Goal: Transaction & Acquisition: Book appointment/travel/reservation

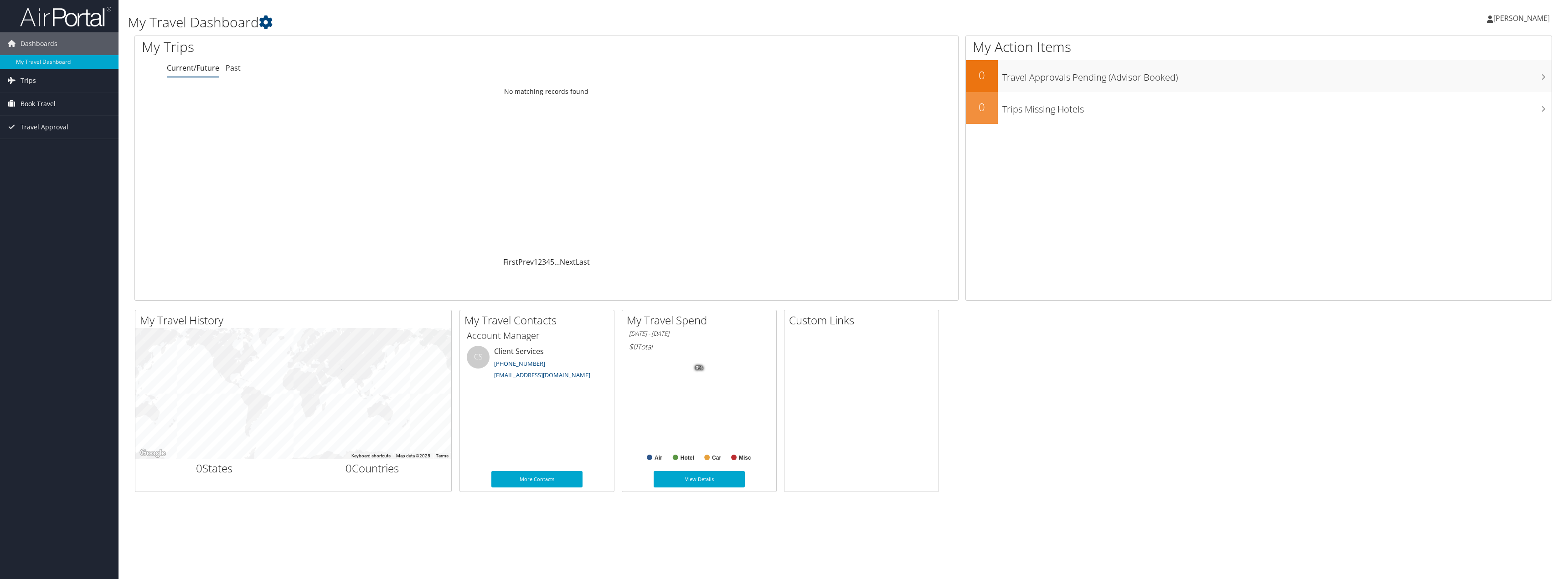
click at [38, 107] on span "Book Travel" at bounding box center [38, 104] width 35 height 23
click at [49, 118] on link "Agent Booking Request" at bounding box center [59, 121] width 118 height 14
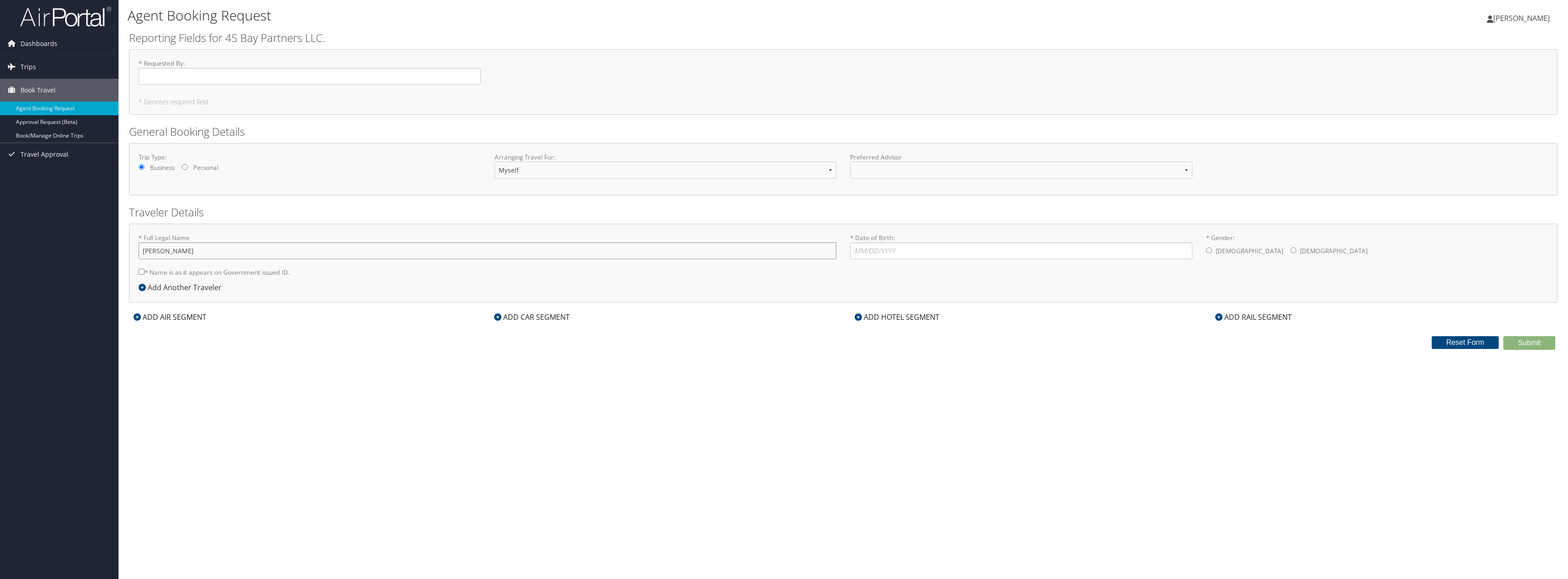
click at [262, 255] on input "Eugene Shvydko" at bounding box center [488, 250] width 697 height 17
click at [315, 216] on h2 "Traveler Details" at bounding box center [843, 211] width 1428 height 15
click at [143, 315] on div "ADD AIR SEGMENT" at bounding box center [170, 317] width 82 height 11
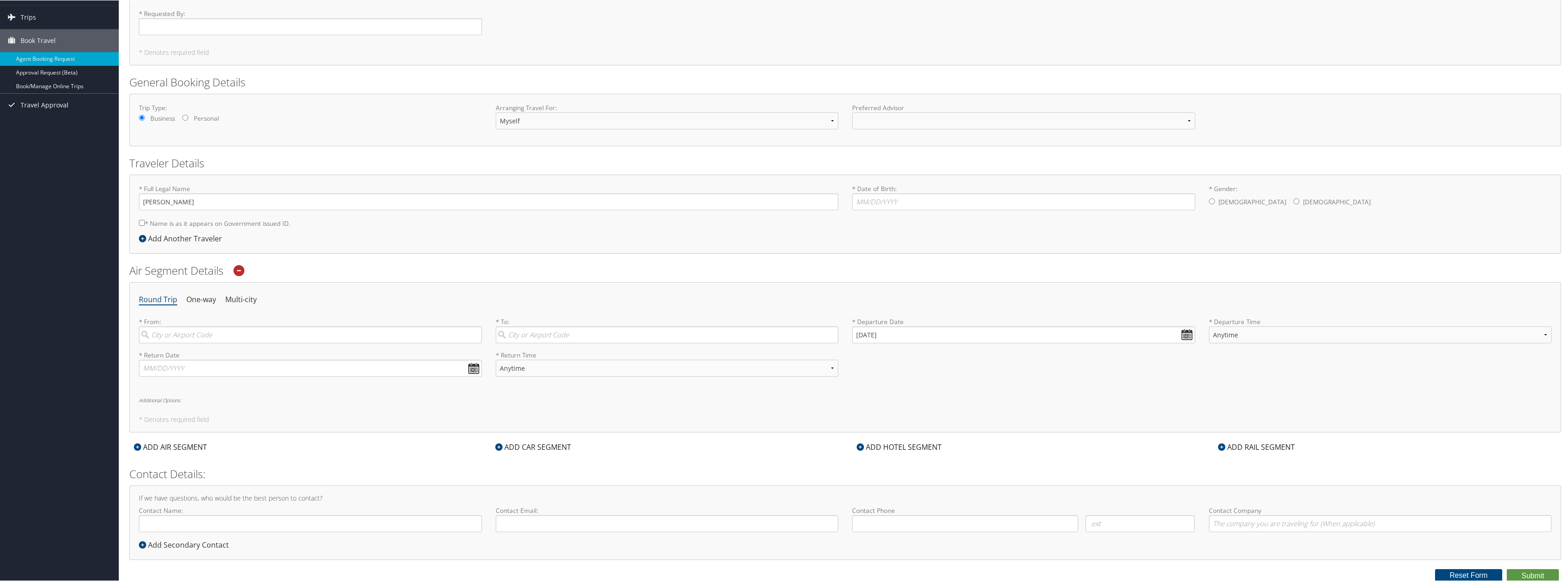
scroll to position [52, 0]
click at [302, 331] on input "search" at bounding box center [310, 332] width 343 height 17
type input "Chicago"
click at [613, 336] on input "search" at bounding box center [667, 332] width 343 height 17
type input "San Francisco"
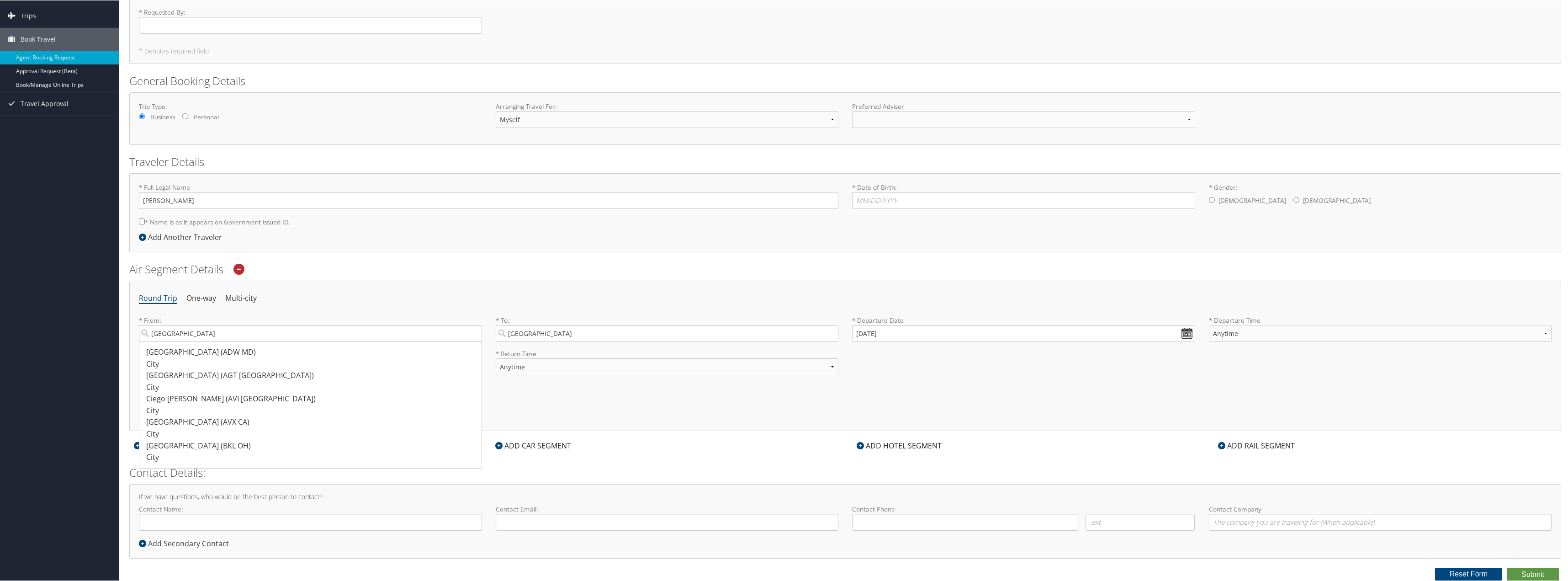
click at [131, 473] on h2 "Contact Details:" at bounding box center [846, 471] width 1432 height 15
click at [700, 461] on form "Reporting Fields for 4S Bay Partners LLC. * Requested By : Required * Denotes r…" at bounding box center [846, 279] width 1432 height 603
click at [618, 307] on div "Round Trip One-way Multi-city * From: Chicago Camp Springs (ADW MD) City 193 19…" at bounding box center [846, 355] width 1432 height 150
click at [1186, 334] on input "09/02/2025" at bounding box center [1023, 332] width 343 height 17
click at [902, 352] on th "Sep 2025" at bounding box center [902, 354] width 66 height 12
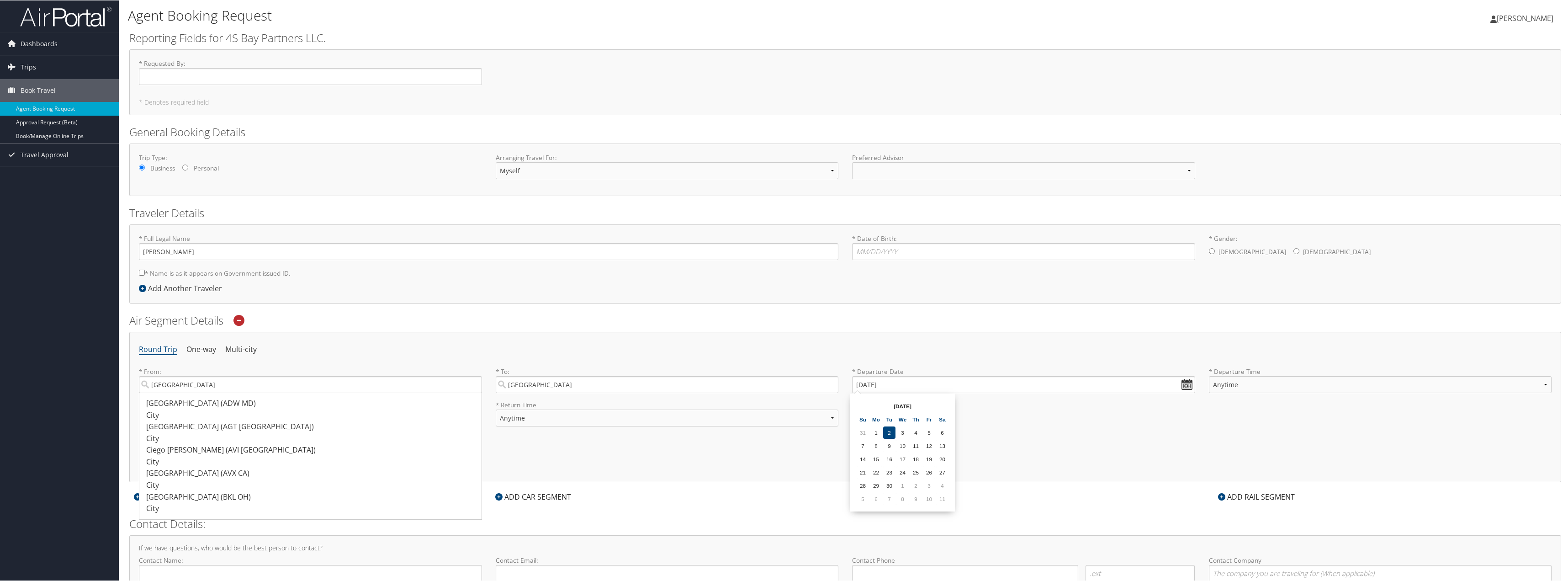
scroll to position [0, 0]
click at [1185, 383] on input "09/02/2025" at bounding box center [1023, 384] width 343 height 17
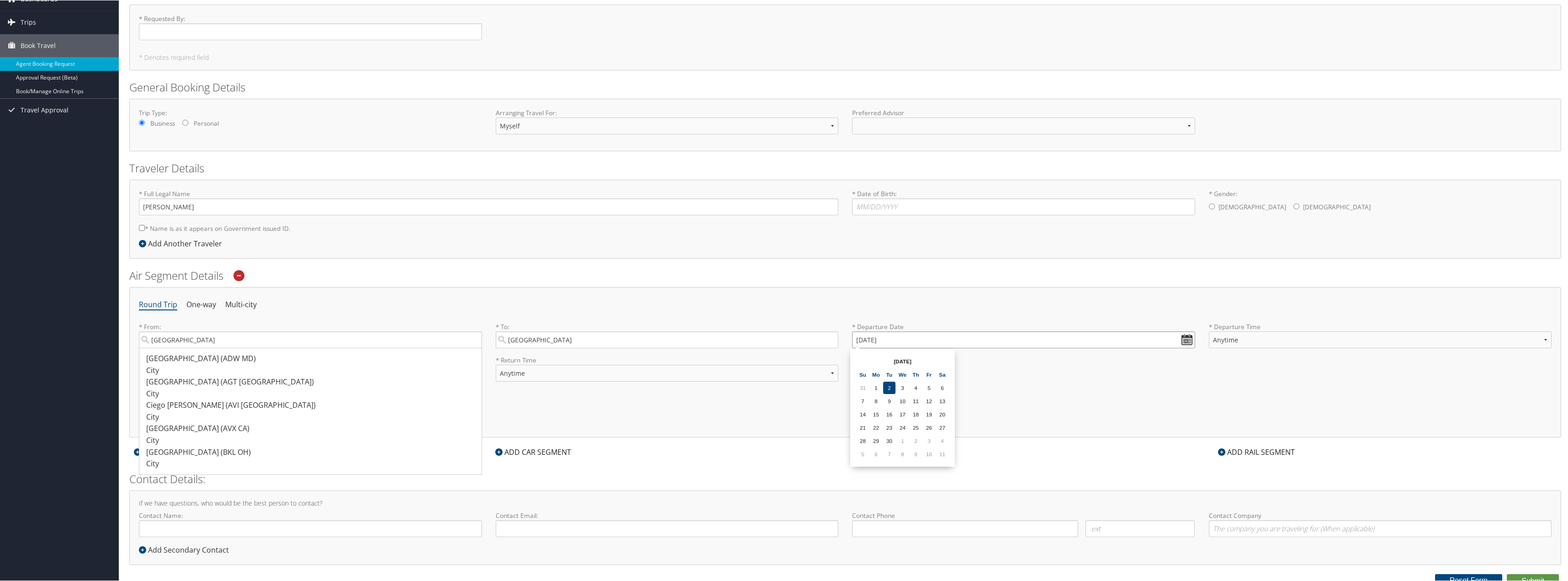
scroll to position [52, 0]
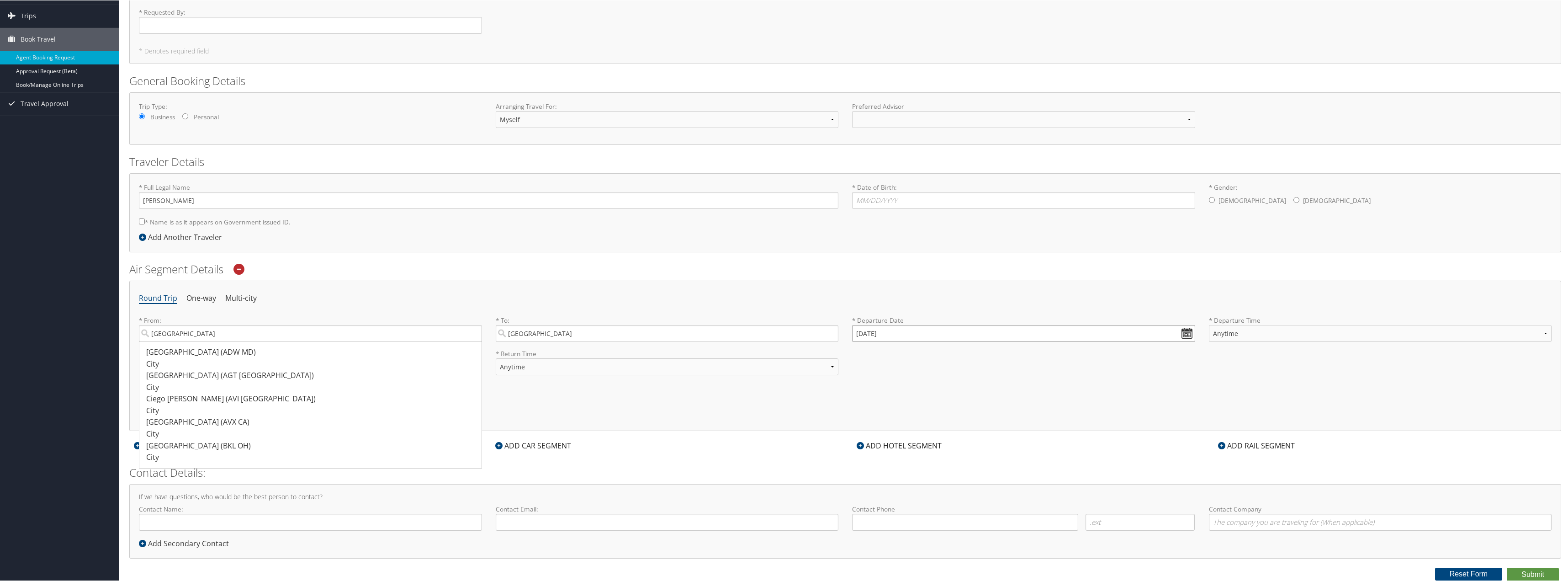
click at [911, 331] on input "09/02/2025" at bounding box center [1023, 332] width 343 height 17
click at [975, 266] on h2 "Air Segment Details" at bounding box center [846, 268] width 1432 height 15
click at [294, 297] on ul "Round Trip One-way Multi-city" at bounding box center [846, 298] width 1413 height 17
click at [595, 410] on div "Round Trip One-way Multi-city * From: Chicago Camp Springs (ADW MD) City 193 19…" at bounding box center [846, 355] width 1432 height 150
click at [251, 334] on input "Chicago" at bounding box center [310, 332] width 343 height 17
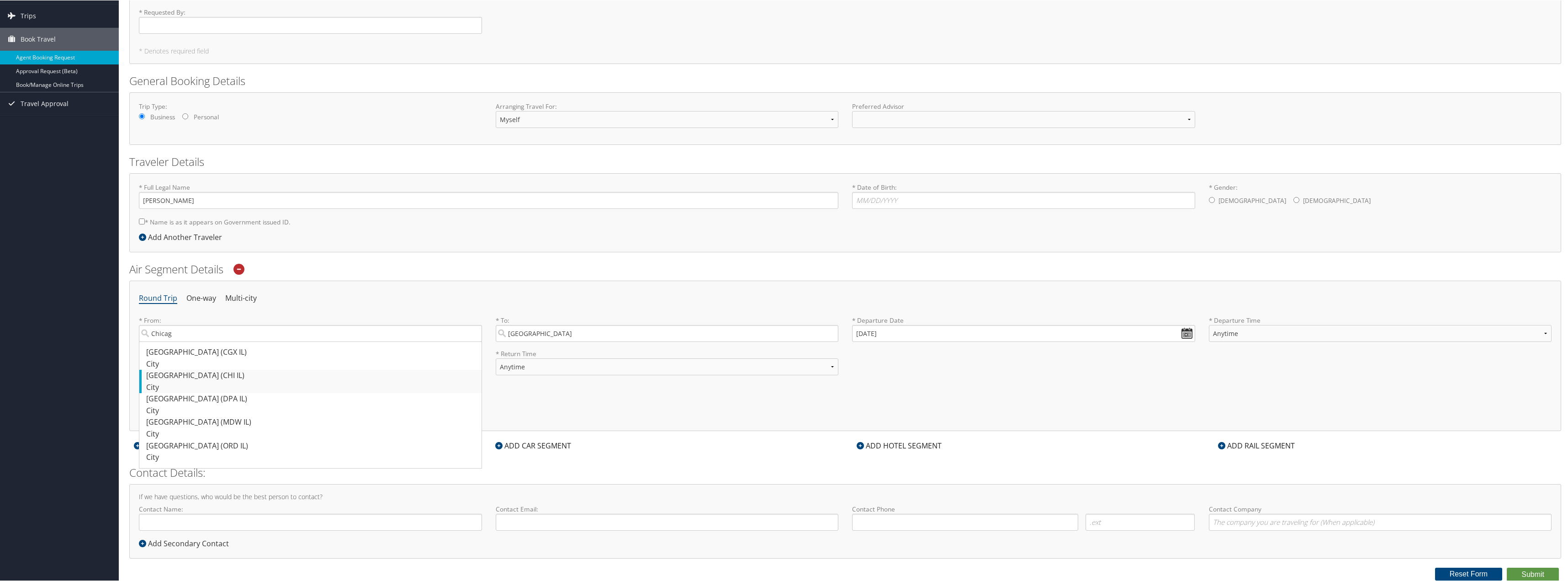
click at [191, 372] on div "Chicago (CHI IL)" at bounding box center [311, 375] width 330 height 12
click at [191, 342] on input "Chicag" at bounding box center [310, 332] width 343 height 17
type input "Chicago (CHI IL)"
click at [600, 323] on label "* To: San Francisco San Andres (ADZ Colombia) City 197 197 San Rafael (AFA Arge…" at bounding box center [667, 328] width 343 height 26
click at [600, 324] on input "San Francisco" at bounding box center [667, 332] width 343 height 17
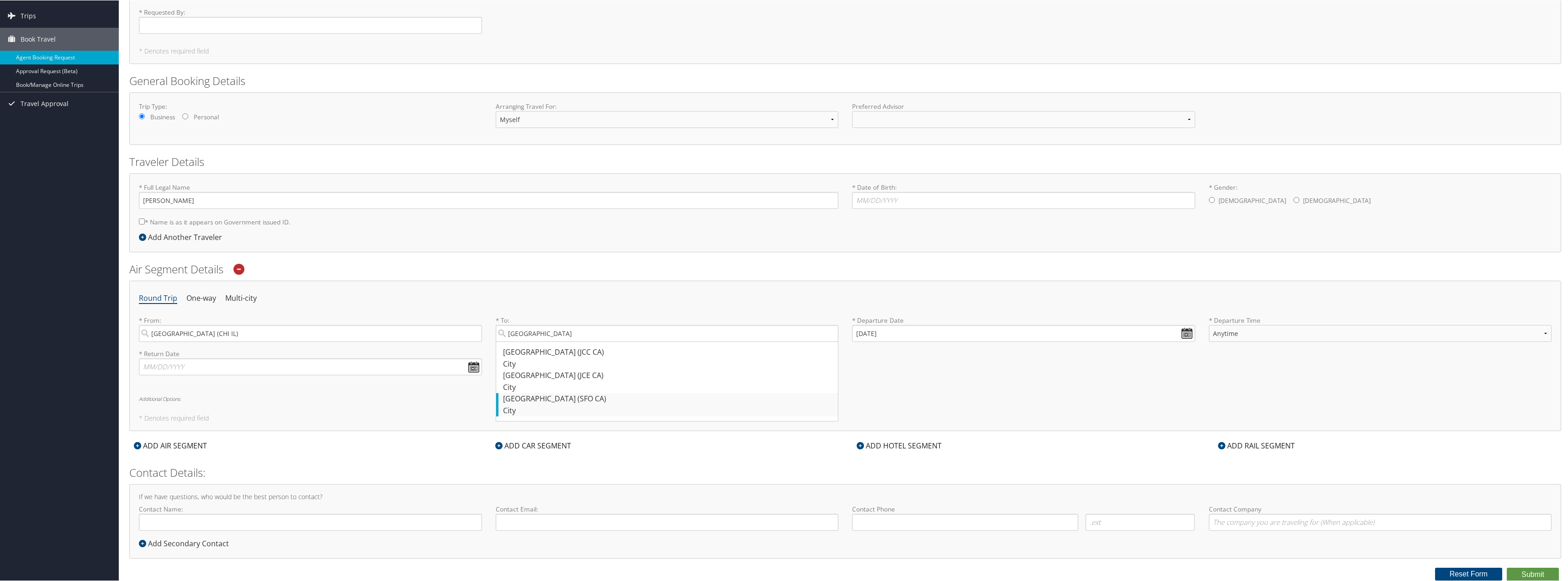
click at [595, 402] on div "San Francisco (SFO CA)" at bounding box center [668, 399] width 330 height 12
click at [595, 342] on input "San Francisco" at bounding box center [667, 332] width 343 height 17
type input "San Francisco (SFO CA)"
click at [1187, 333] on input "09/02/2025" at bounding box center [1023, 332] width 343 height 17
click at [860, 334] on input "09/02/0202" at bounding box center [1023, 332] width 343 height 17
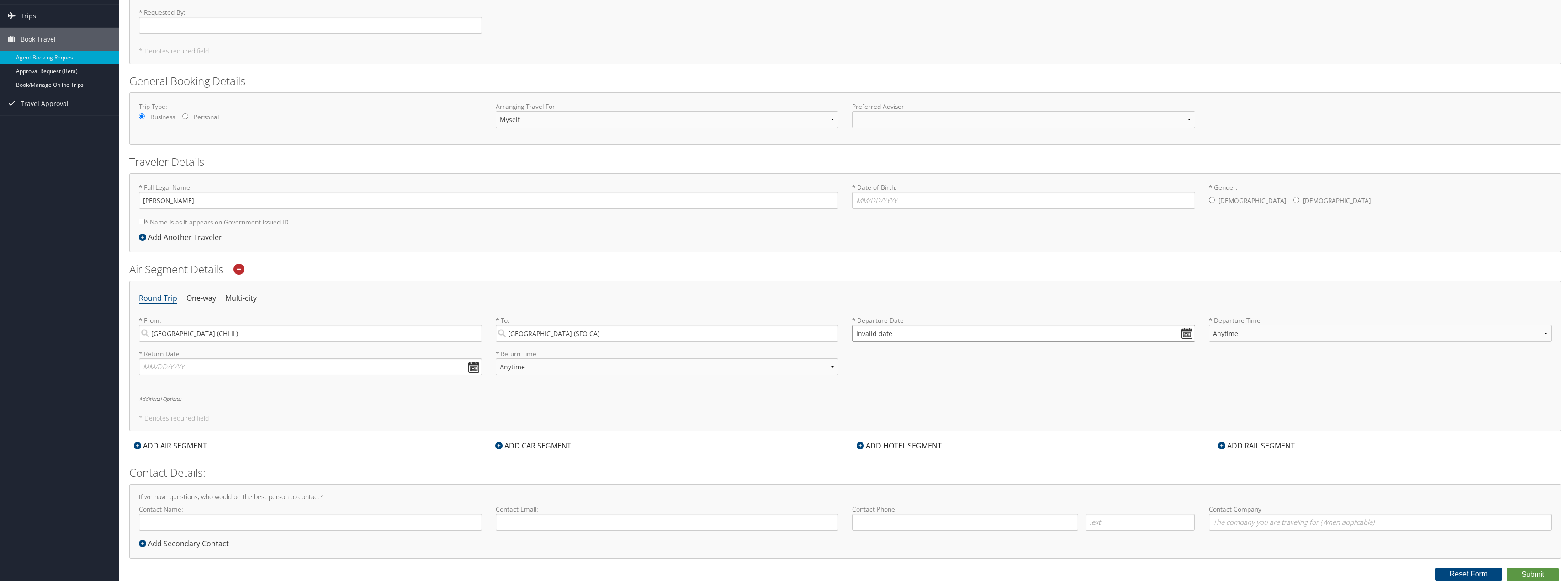
type input "Invalid date"
click at [1319, 333] on select "Anytime Early Morning (5AM-7AM) Morning (7AM-12PM) Afternoon (12PM-5PM) Evening…" at bounding box center [1380, 332] width 343 height 17
drag, startPoint x: 1223, startPoint y: 418, endPoint x: 1185, endPoint y: 394, distance: 44.9
click at [1218, 419] on h5 "* Denotes required field" at bounding box center [846, 418] width 1413 height 6
click at [1180, 328] on input "Invalid date" at bounding box center [1023, 332] width 343 height 17
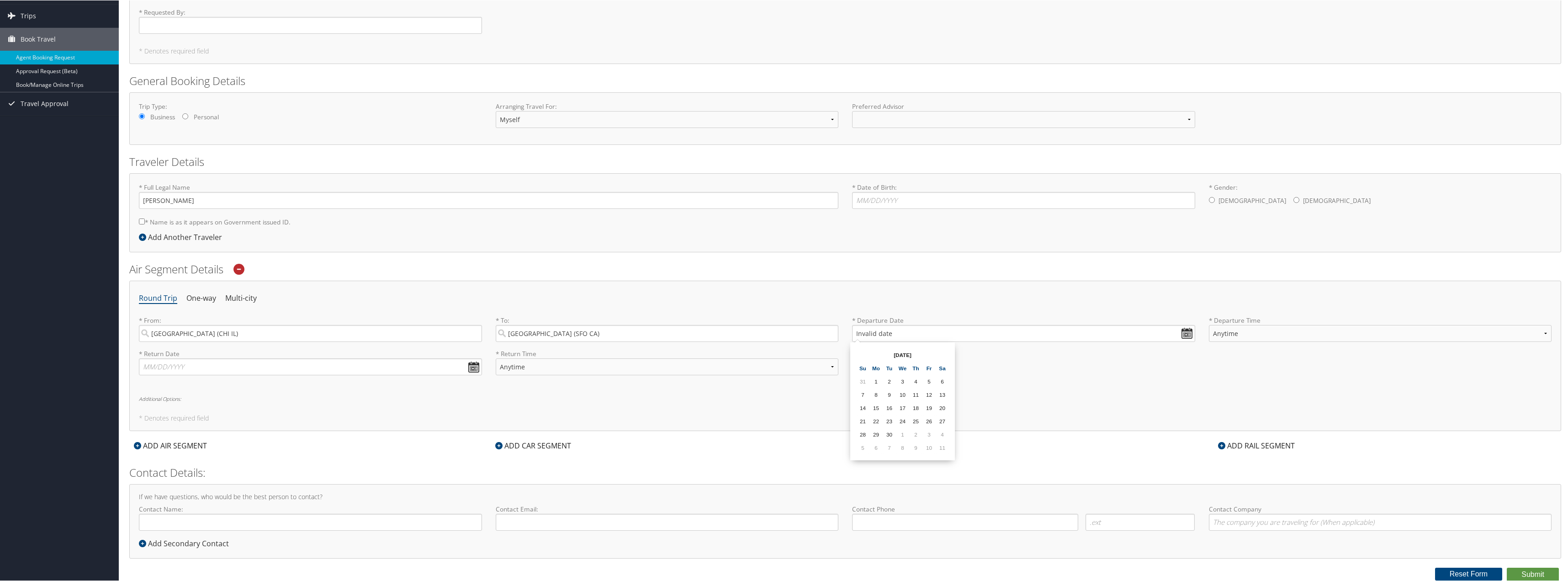
drag, startPoint x: 895, startPoint y: 359, endPoint x: 905, endPoint y: 350, distance: 13.5
click at [898, 356] on th "Sep 2025" at bounding box center [902, 354] width 66 height 12
click at [905, 350] on th "Sep 2025" at bounding box center [902, 354] width 66 height 12
click at [905, 355] on th "Sep 2025" at bounding box center [902, 354] width 66 height 12
click at [1186, 332] on input "Invalid date" at bounding box center [1023, 332] width 343 height 17
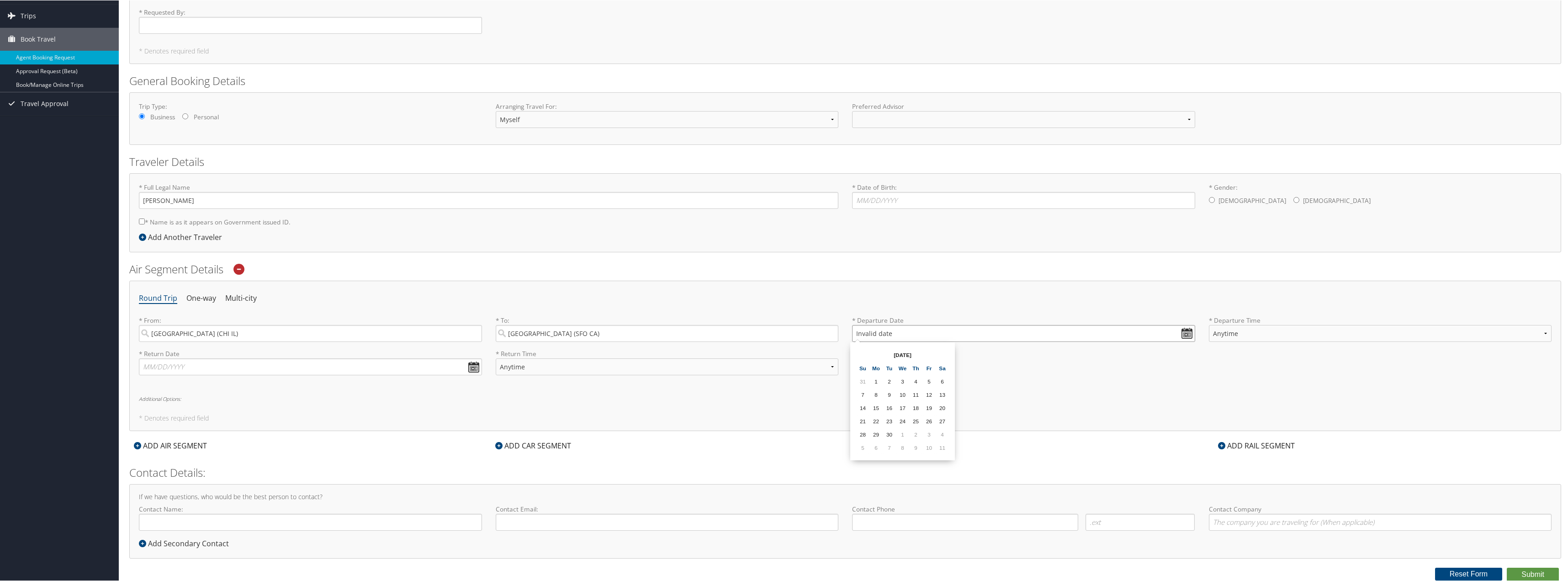
click at [1186, 332] on input "Invalid date" at bounding box center [1023, 332] width 343 height 17
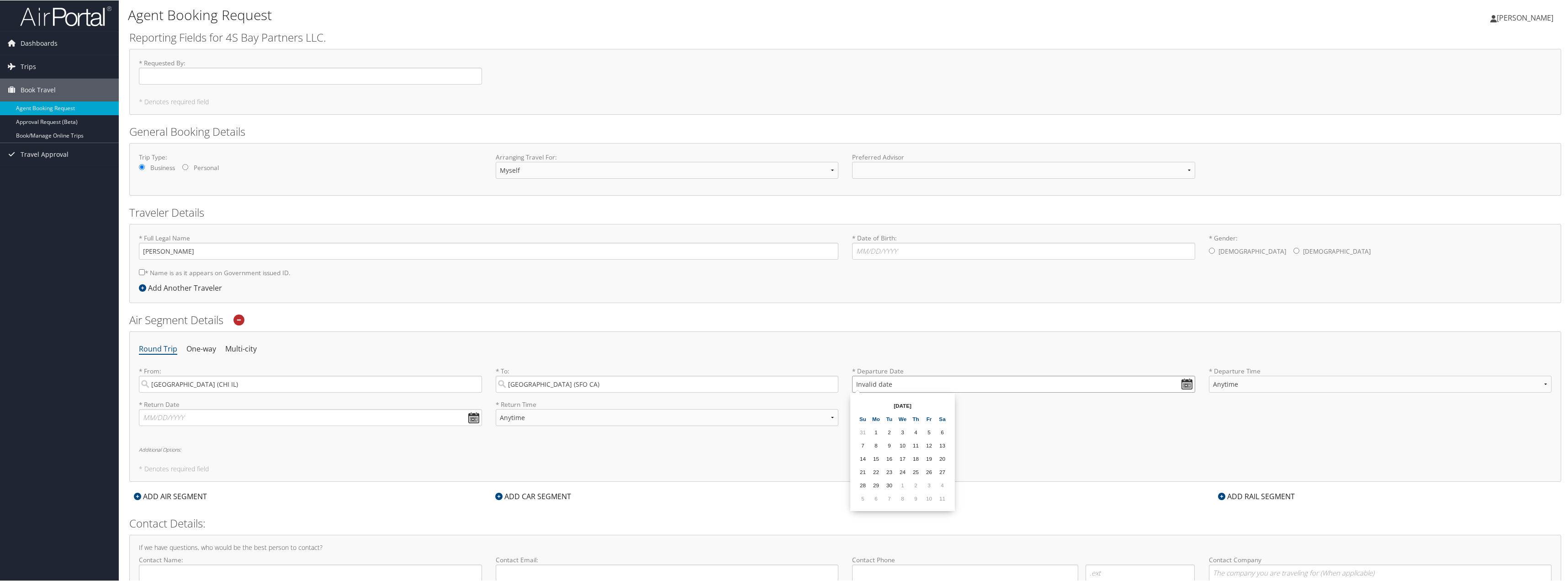
scroll to position [0, 0]
click at [918, 248] on input "* Date of Birth: Invalid Date" at bounding box center [1023, 251] width 343 height 17
click at [905, 254] on input "* Date of Birth: Invalid Date" at bounding box center [1023, 251] width 343 height 17
type input "09/12/1985"
click at [1222, 252] on label "Male" at bounding box center [1252, 252] width 68 height 18
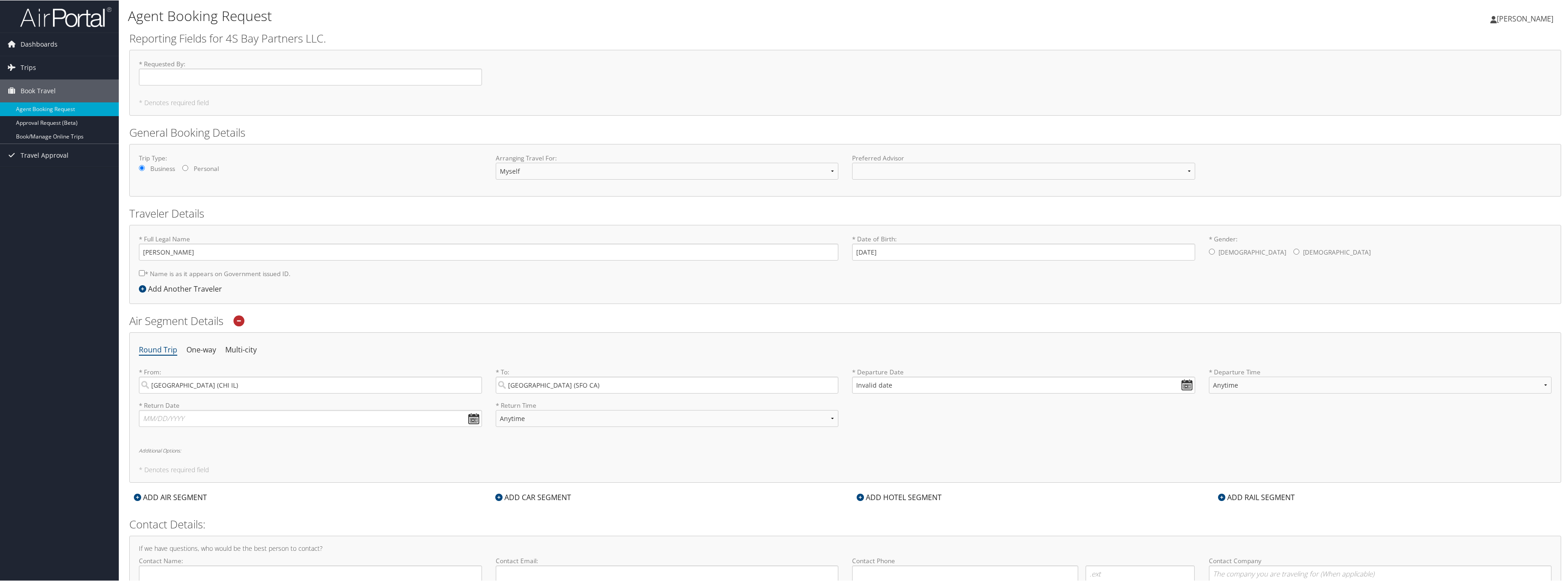
click at [1215, 252] on input "* Gender: Male Female" at bounding box center [1211, 250] width 6 height 6
radio input "true"
click at [143, 274] on input "* Name is as it appears on Government issued ID." at bounding box center [142, 272] width 6 height 6
checkbox input "true"
click at [647, 176] on select "Myself Another Traveler Guest Traveler" at bounding box center [667, 170] width 343 height 17
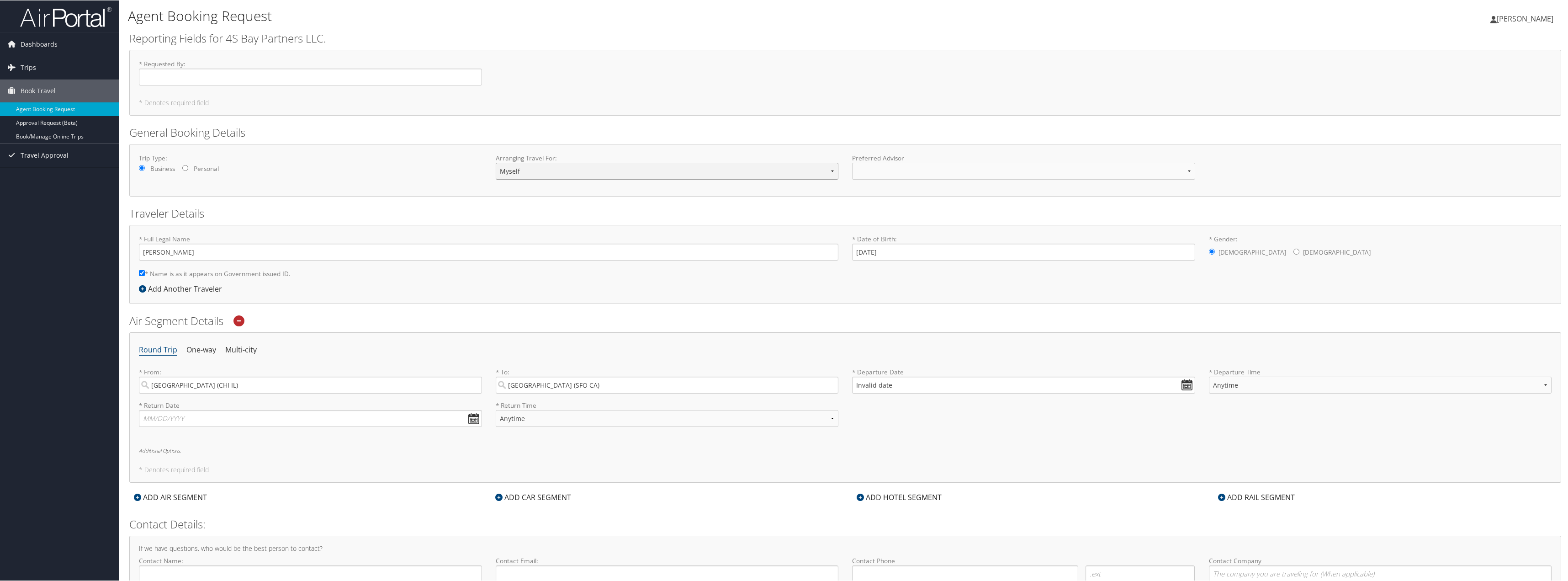
click at [496, 162] on select "Myself Another Traveler Guest Traveler" at bounding box center [667, 170] width 343 height 17
click at [1167, 383] on input "Invalid date" at bounding box center [1023, 384] width 343 height 17
click at [1374, 395] on label "* Departure Time Anytime Early Morning (5AM-7AM) Morning (7AM-12PM) Afternoon (…" at bounding box center [1380, 384] width 343 height 34
click at [1374, 393] on select "Anytime Early Morning (5AM-7AM) Morning (7AM-12PM) Afternoon (12PM-5PM) Evening…" at bounding box center [1380, 384] width 343 height 17
click at [1114, 391] on input "Invalid date" at bounding box center [1023, 384] width 343 height 17
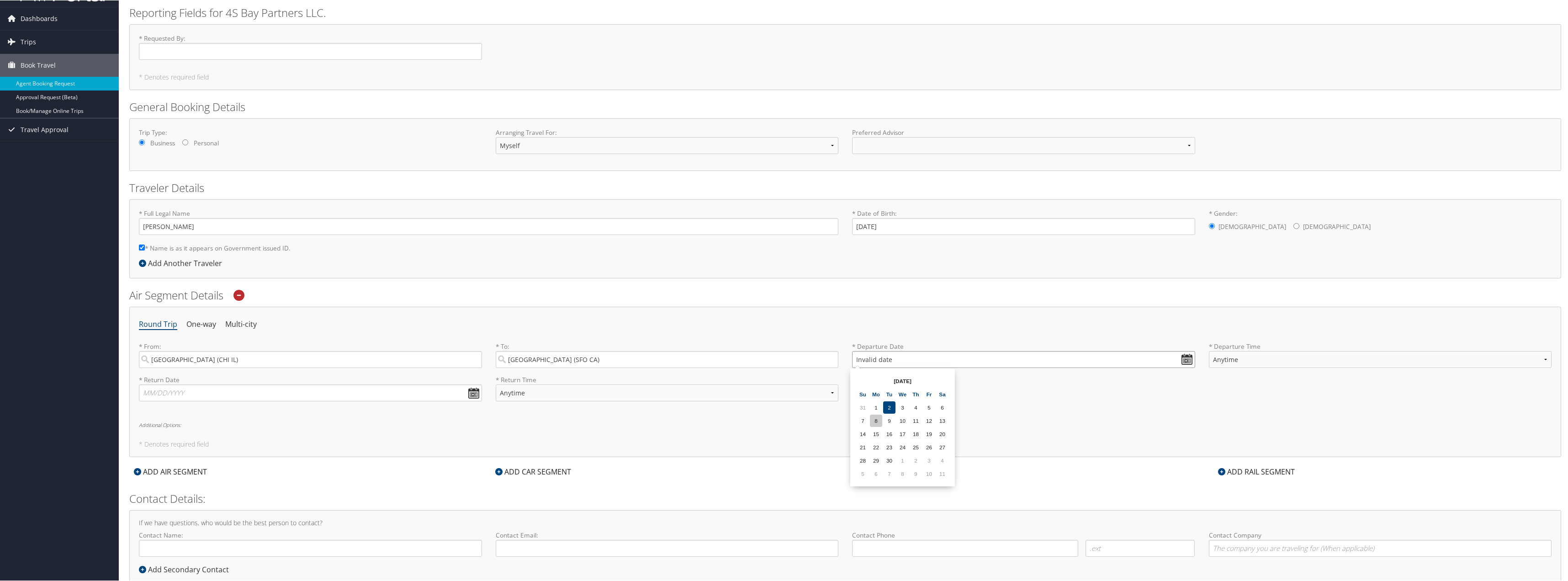
scroll to position [52, 0]
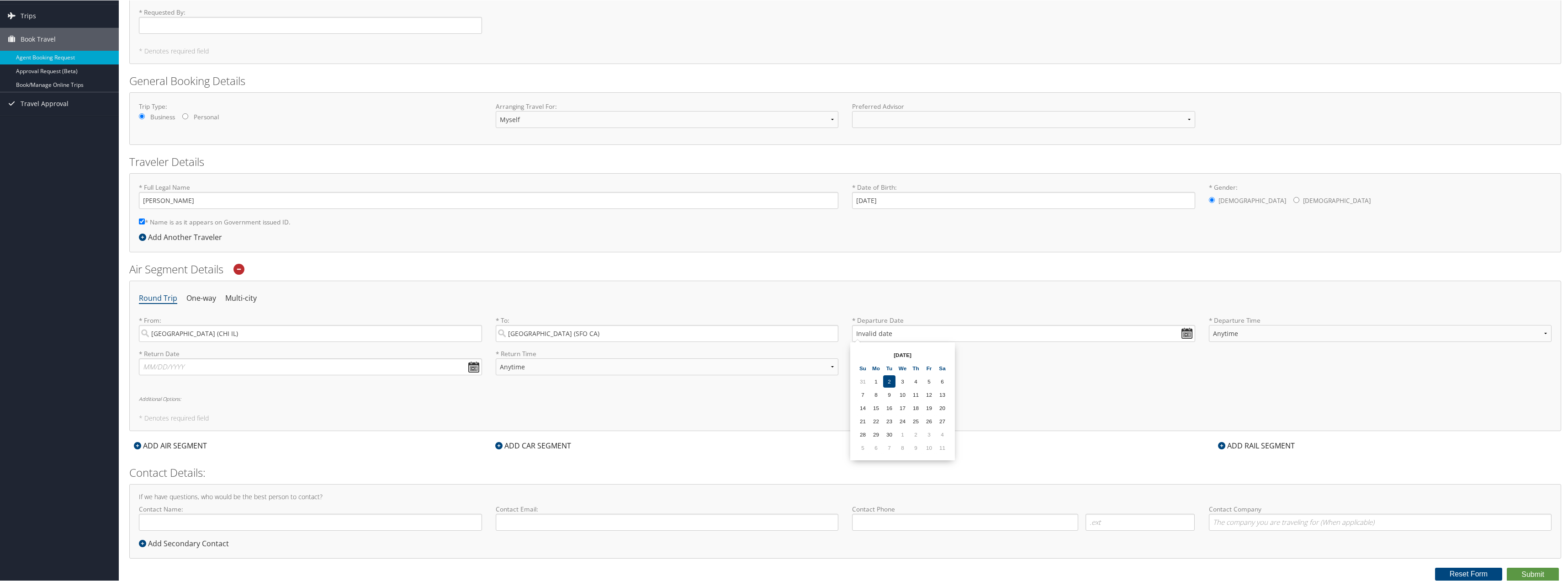
click at [901, 354] on th "Sep 2025" at bounding box center [902, 354] width 66 height 12
click at [1150, 395] on div "Round Trip One-way Multi-city * From: Chicago (CHI IL) Required * To: San Franc…" at bounding box center [846, 355] width 1432 height 150
click at [474, 368] on input "text" at bounding box center [310, 366] width 343 height 17
drag, startPoint x: 1457, startPoint y: 337, endPoint x: 1446, endPoint y: 337, distance: 11.0
click at [1455, 337] on select "Anytime Early Morning (5AM-7AM) Morning (7AM-12PM) Afternoon (12PM-5PM) Evening…" at bounding box center [1380, 332] width 343 height 17
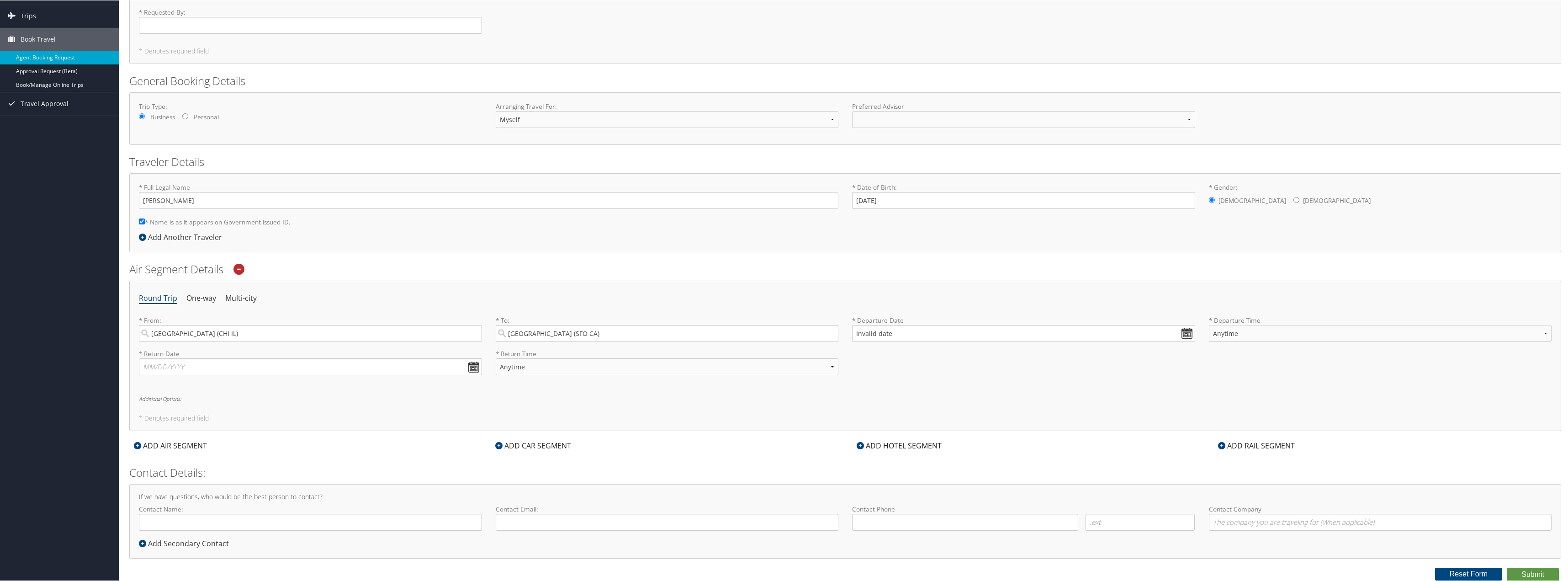
click at [1022, 402] on div "Round Trip One-way Multi-city * From: Chicago (CHI IL) Required * To: San Franc…" at bounding box center [846, 355] width 1432 height 150
drag, startPoint x: 1191, startPoint y: 333, endPoint x: 1178, endPoint y: 341, distance: 15.3
click at [1189, 335] on input "Invalid date" at bounding box center [1023, 332] width 343 height 17
click at [894, 359] on th "Sep 2025" at bounding box center [902, 354] width 66 height 12
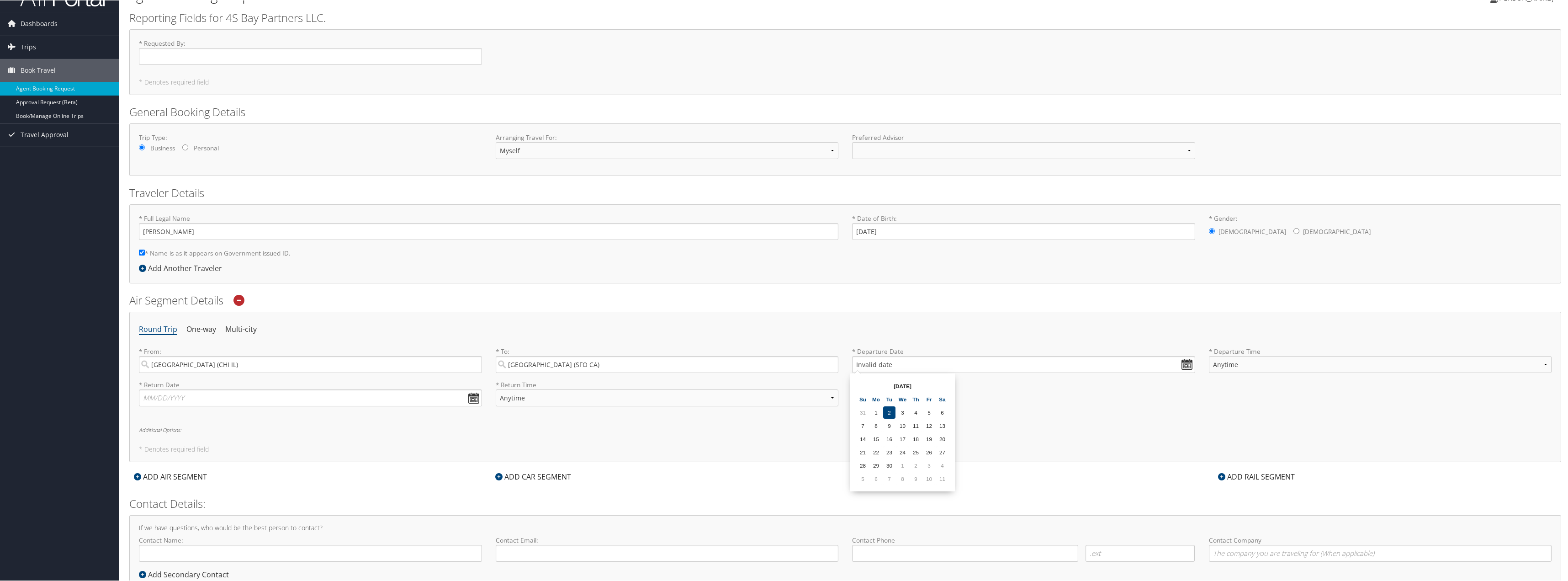
scroll to position [0, 0]
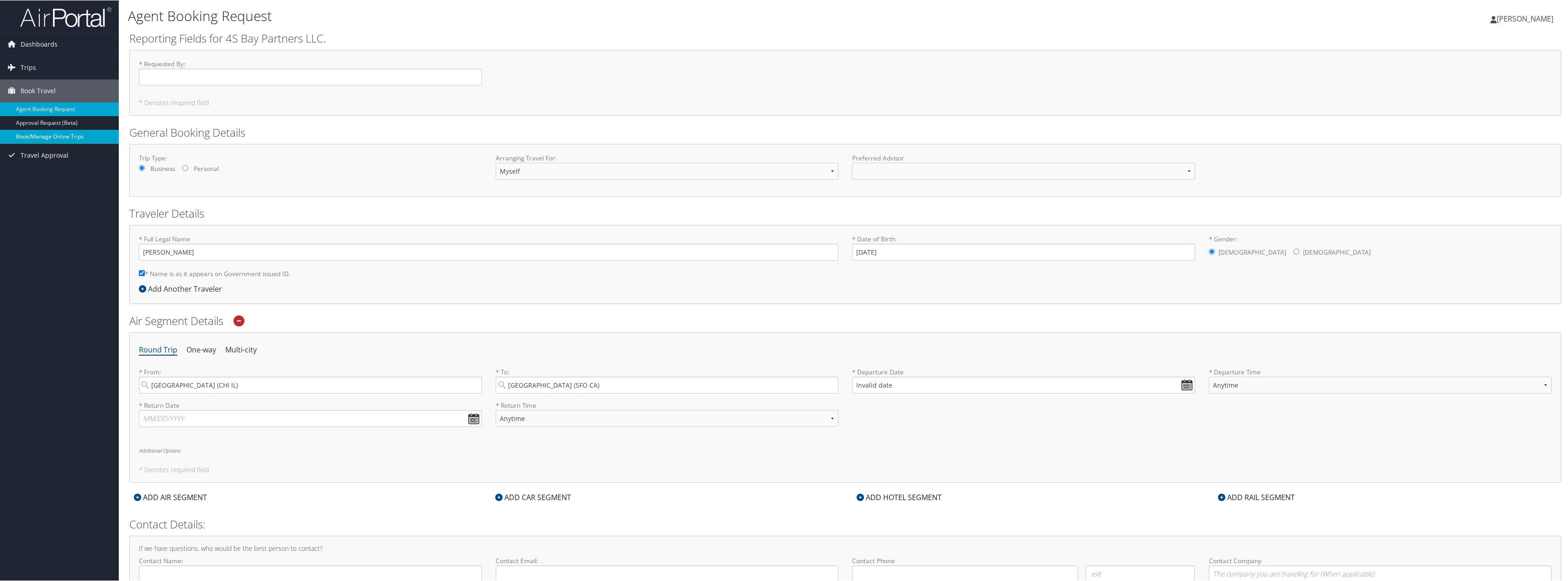
click at [58, 139] on link "Book/Manage Online Trips" at bounding box center [59, 136] width 118 height 14
click at [47, 159] on span "Travel Approval" at bounding box center [45, 154] width 48 height 23
drag, startPoint x: 76, startPoint y: 122, endPoint x: 74, endPoint y: 131, distance: 9.2
click at [75, 122] on link "Approval Request (Beta)" at bounding box center [59, 122] width 118 height 14
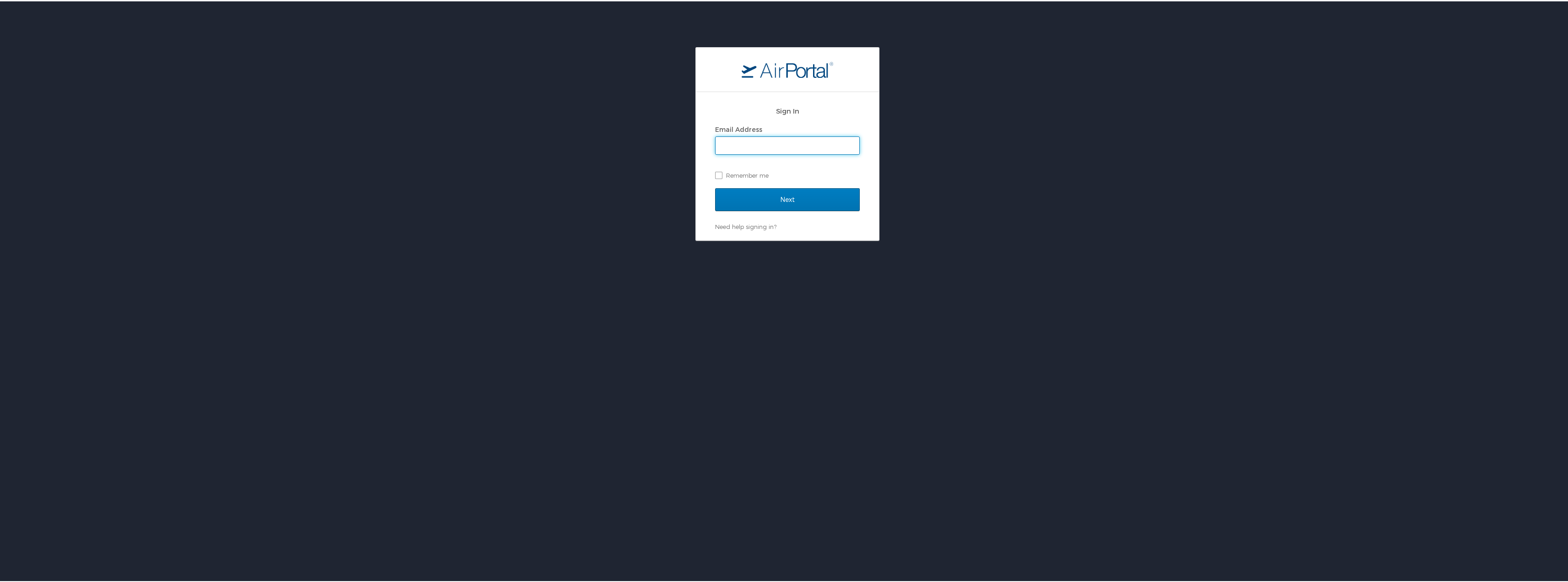
type input "[EMAIL_ADDRESS][DOMAIN_NAME]"
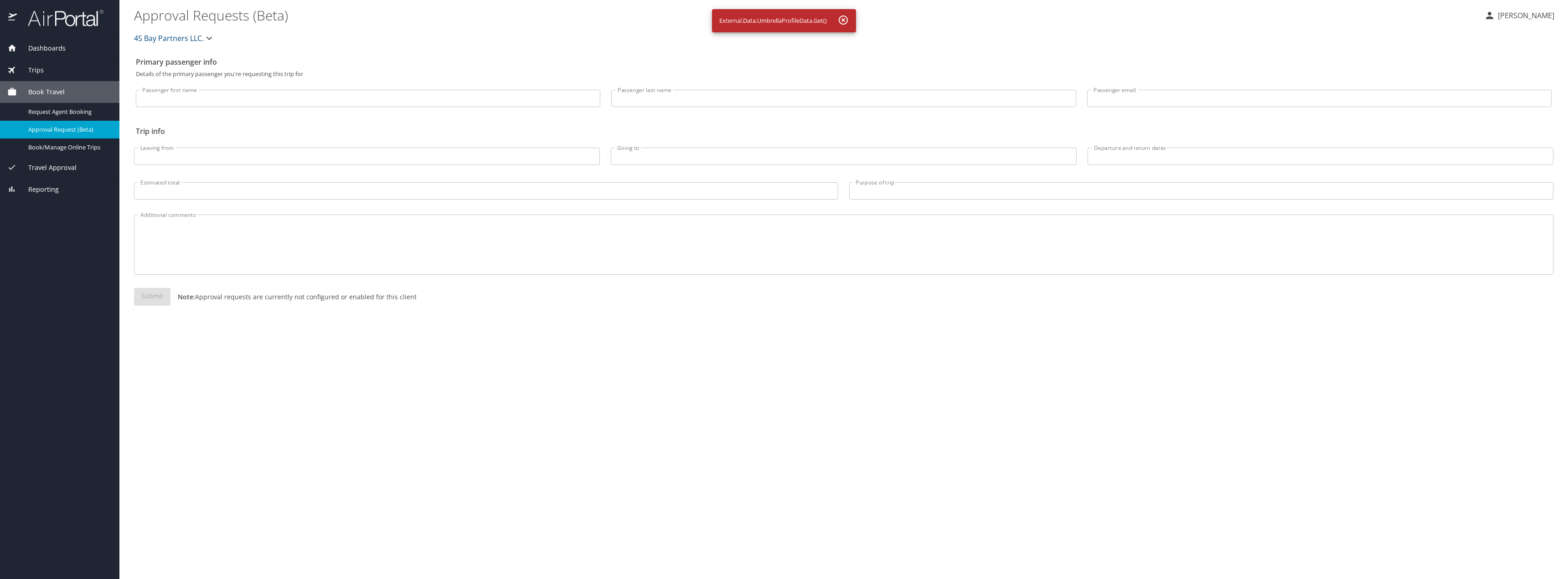
click at [195, 127] on h2 "Trip info" at bounding box center [843, 131] width 1416 height 14
click at [200, 104] on input "Passenger first name" at bounding box center [368, 99] width 464 height 18
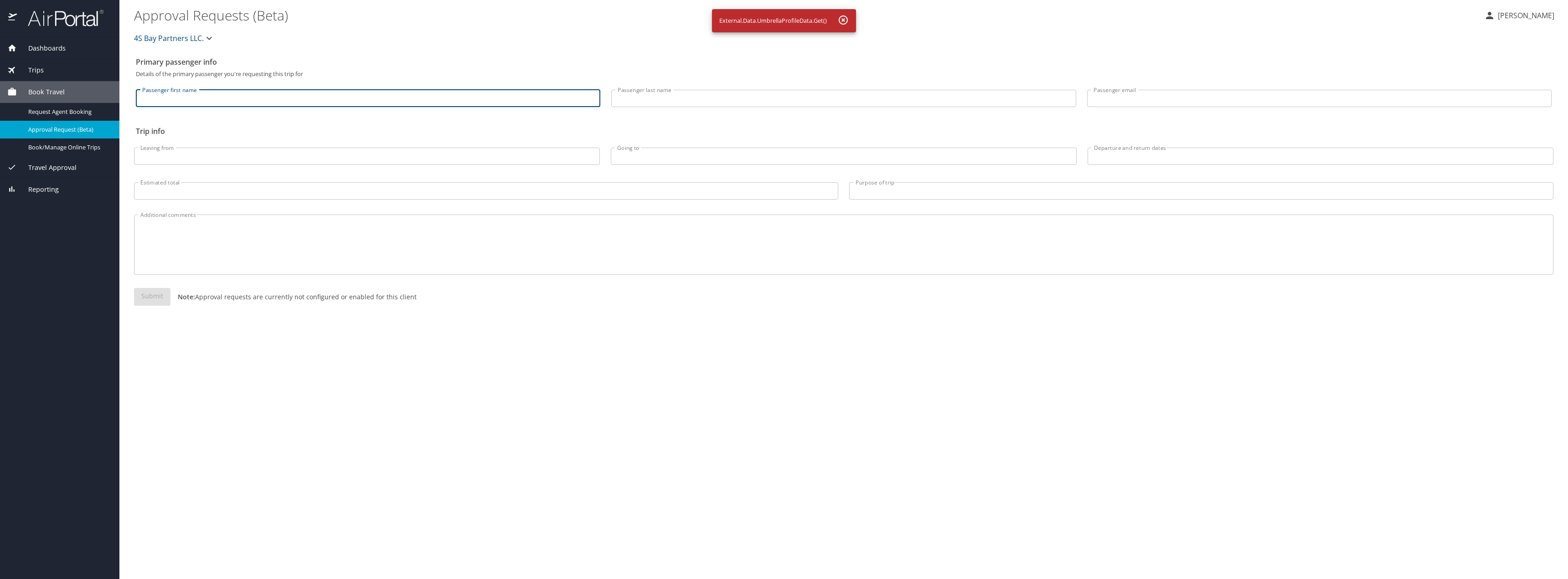
click at [398, 132] on h2 "Trip info" at bounding box center [843, 131] width 1416 height 14
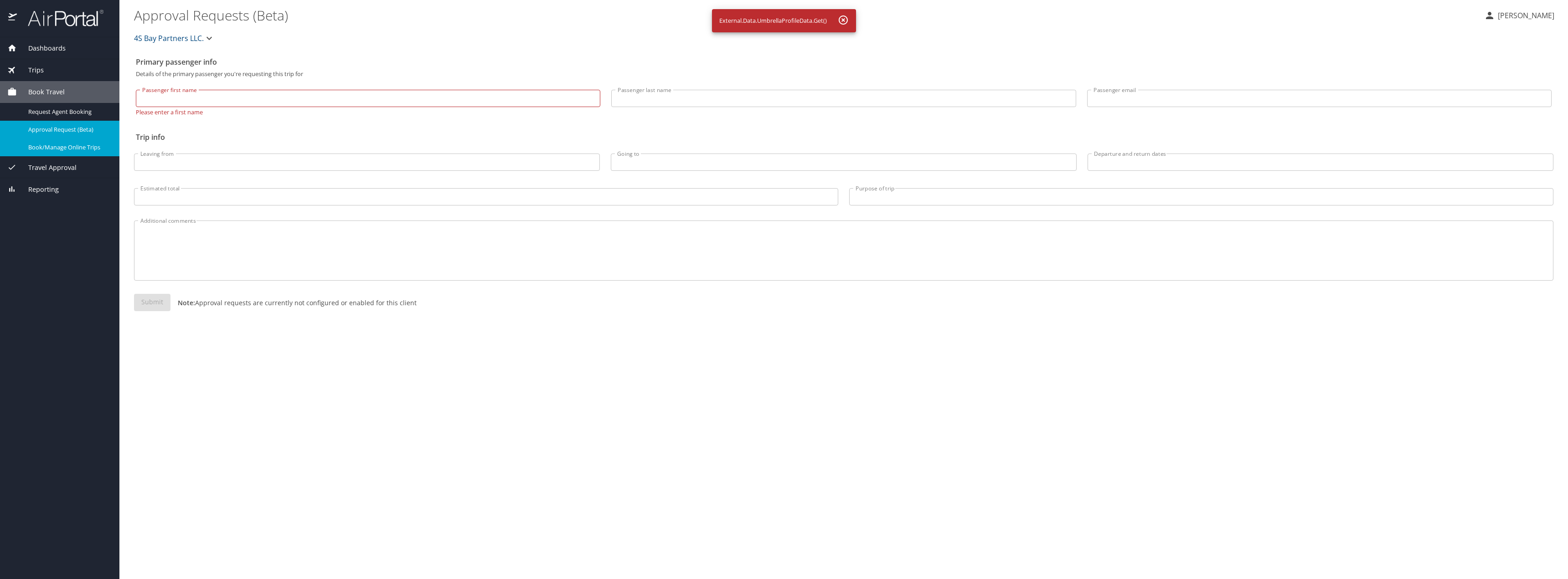
click at [81, 146] on span "Book/Manage Online Trips" at bounding box center [68, 147] width 81 height 9
click at [89, 111] on span "Request Agent Booking" at bounding box center [68, 112] width 81 height 9
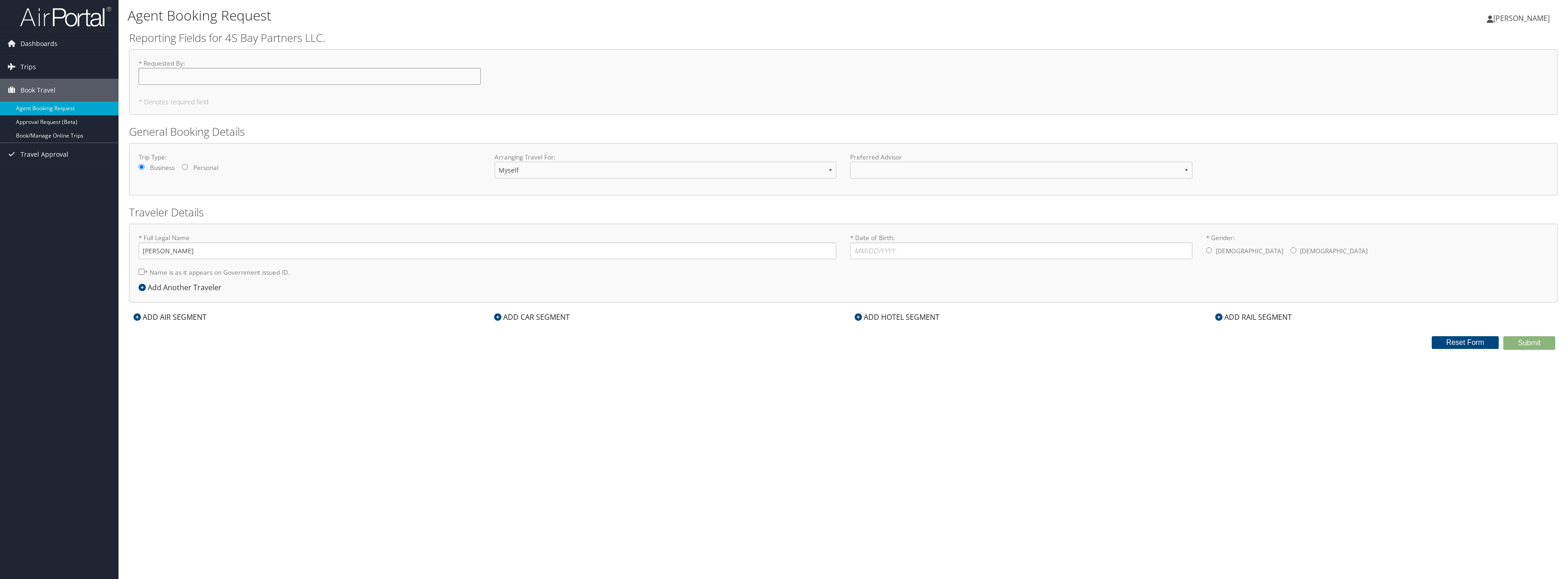
click at [172, 80] on input "* Requested By : Required" at bounding box center [310, 76] width 342 height 17
type input "[PERSON_NAME]"
click at [38, 71] on link "Trips" at bounding box center [59, 67] width 118 height 23
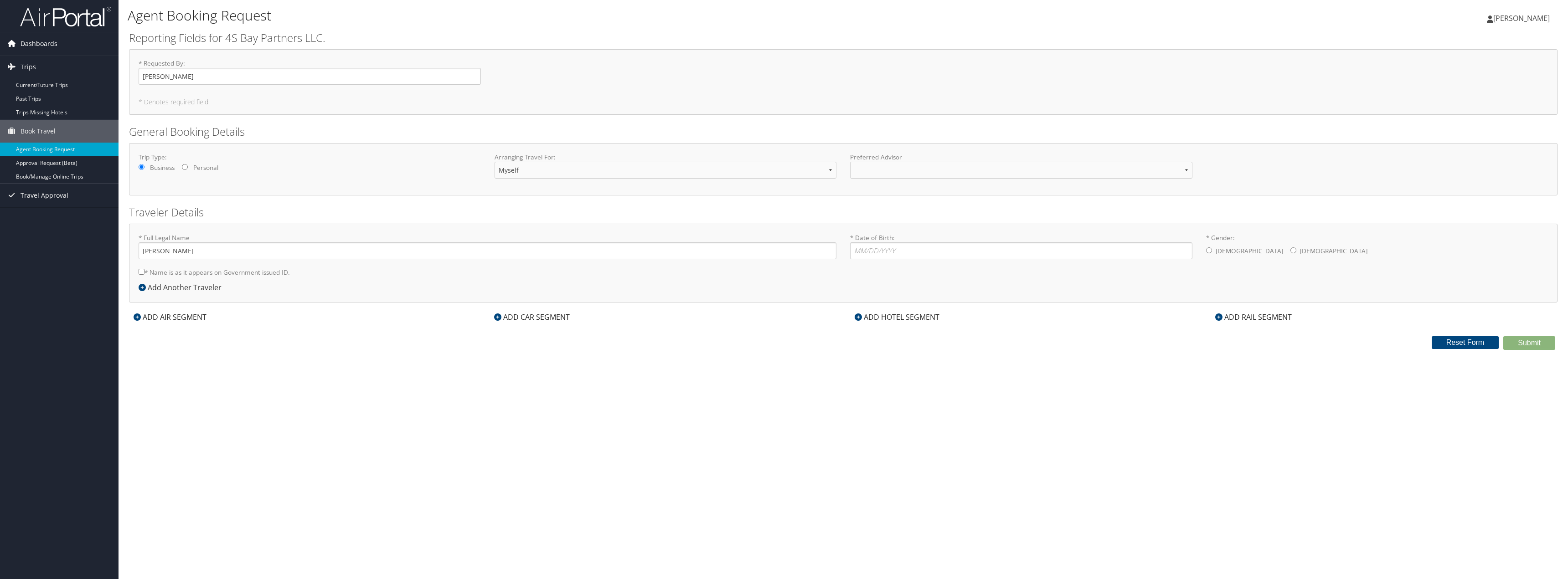
click at [51, 48] on span "Dashboards" at bounding box center [39, 44] width 37 height 23
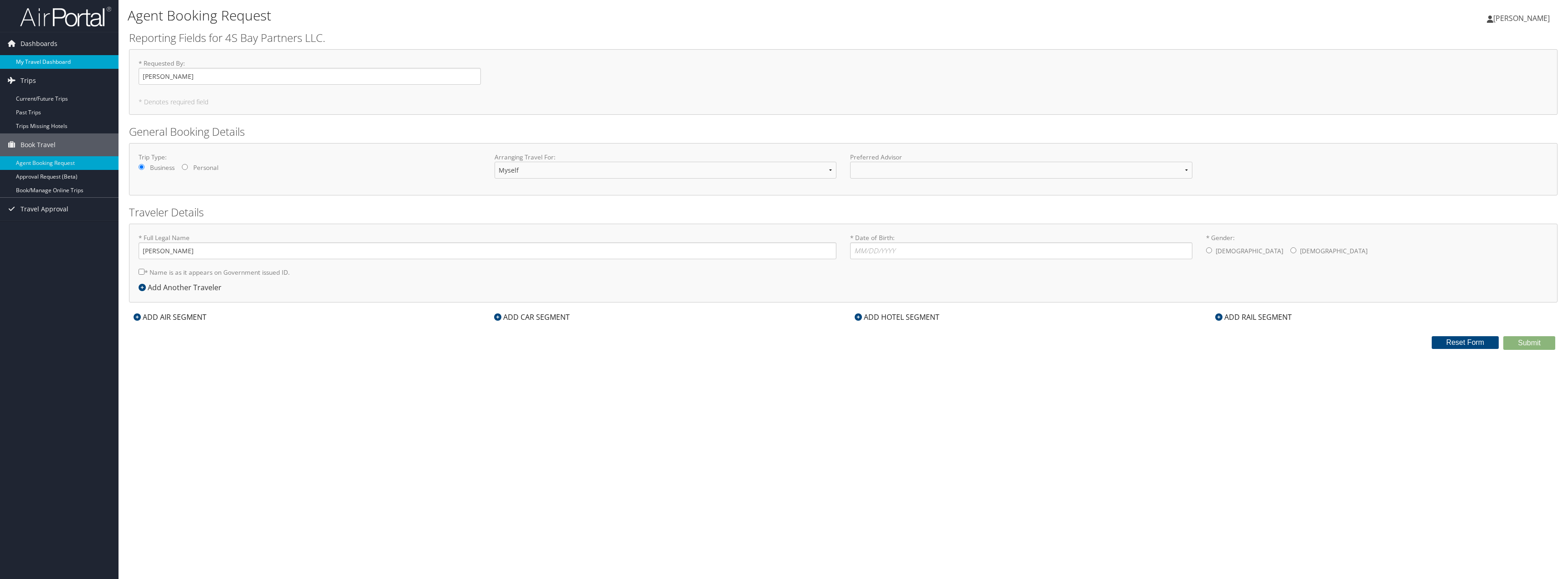
click at [58, 65] on link "My Travel Dashboard" at bounding box center [59, 61] width 118 height 14
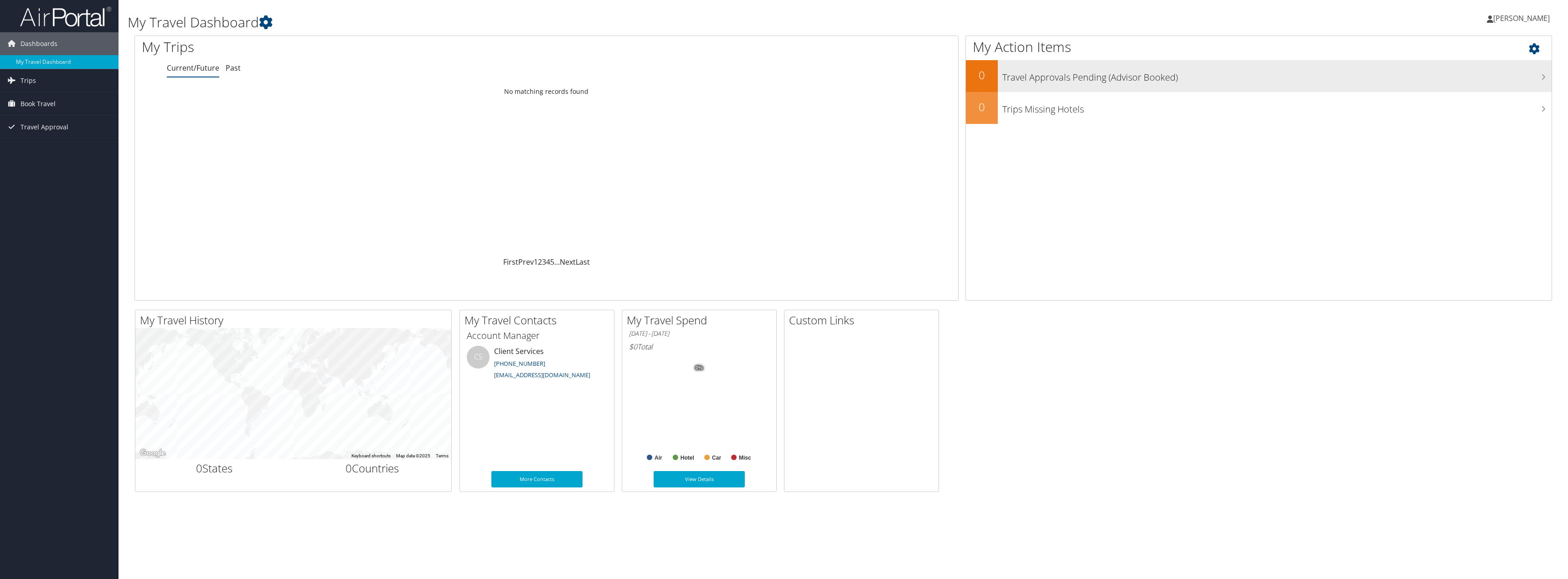
click at [1057, 81] on h3 "Travel Approvals Pending (Advisor Booked)" at bounding box center [1277, 75] width 549 height 18
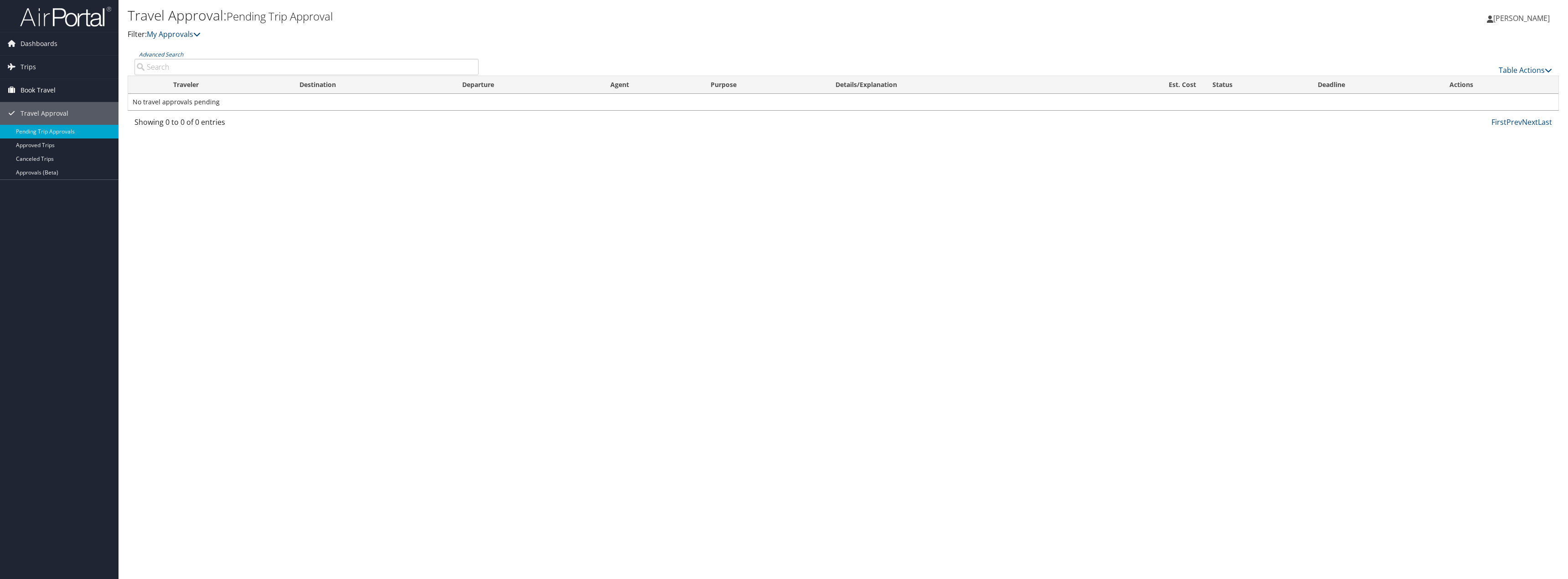
click at [45, 93] on span "Book Travel" at bounding box center [38, 90] width 35 height 23
click at [71, 138] on link "Book/Manage Online Trips" at bounding box center [59, 136] width 118 height 14
click at [31, 66] on span "Trips" at bounding box center [28, 67] width 15 height 23
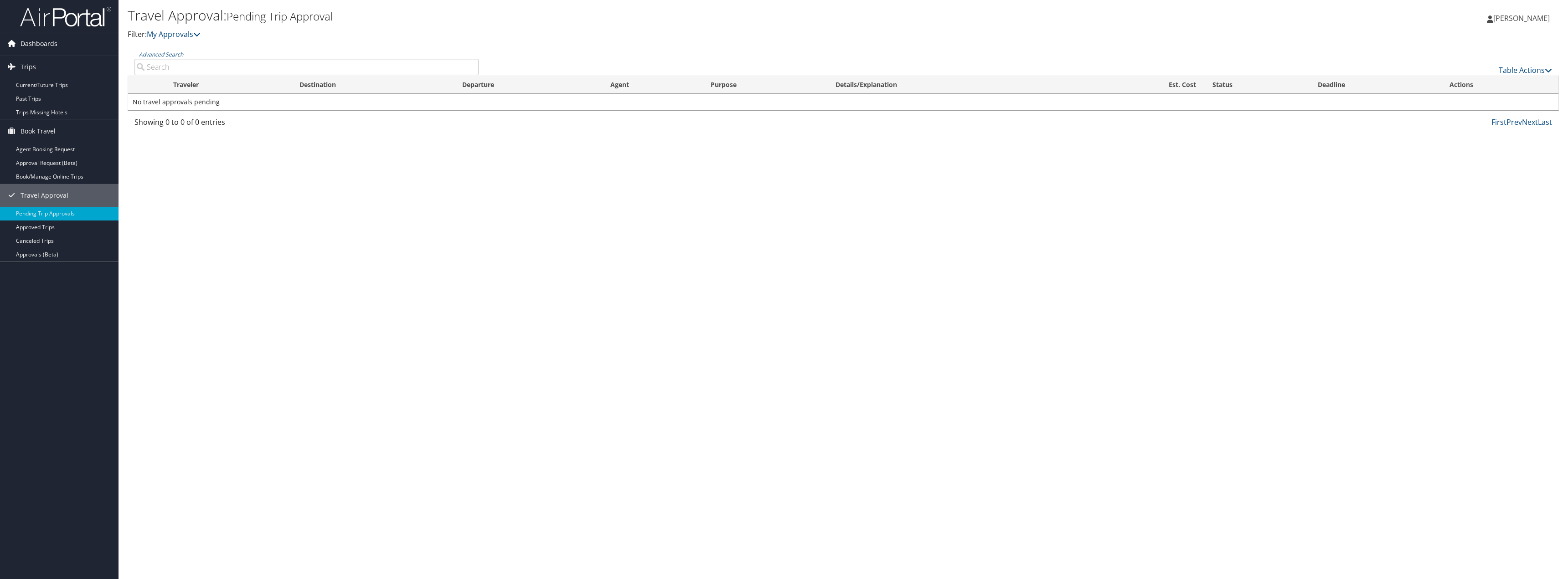
click at [38, 39] on span "Dashboards" at bounding box center [39, 44] width 37 height 23
click at [53, 42] on span "Dashboards" at bounding box center [39, 44] width 37 height 23
click at [61, 45] on link "Dashboards" at bounding box center [59, 44] width 118 height 23
click at [176, 31] on link "My Approvals" at bounding box center [173, 34] width 53 height 10
click at [34, 45] on span "Dashboards" at bounding box center [39, 44] width 37 height 23
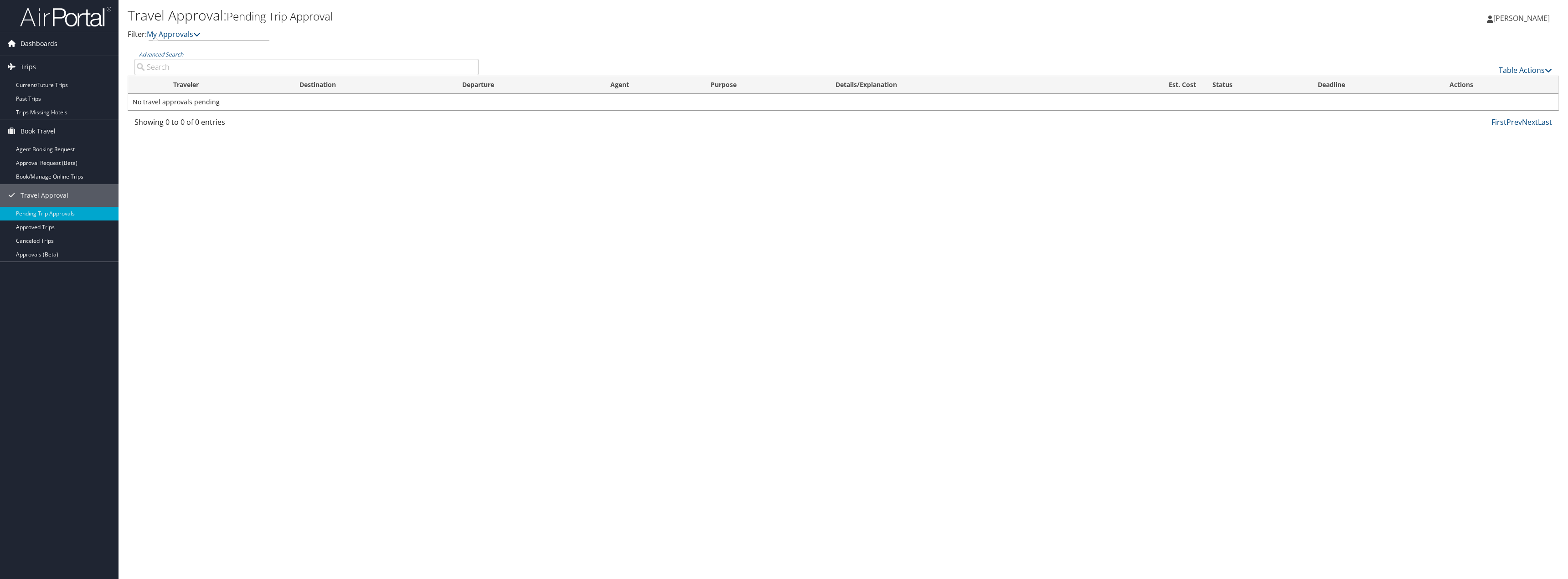
click at [39, 44] on span "Dashboards" at bounding box center [39, 44] width 37 height 23
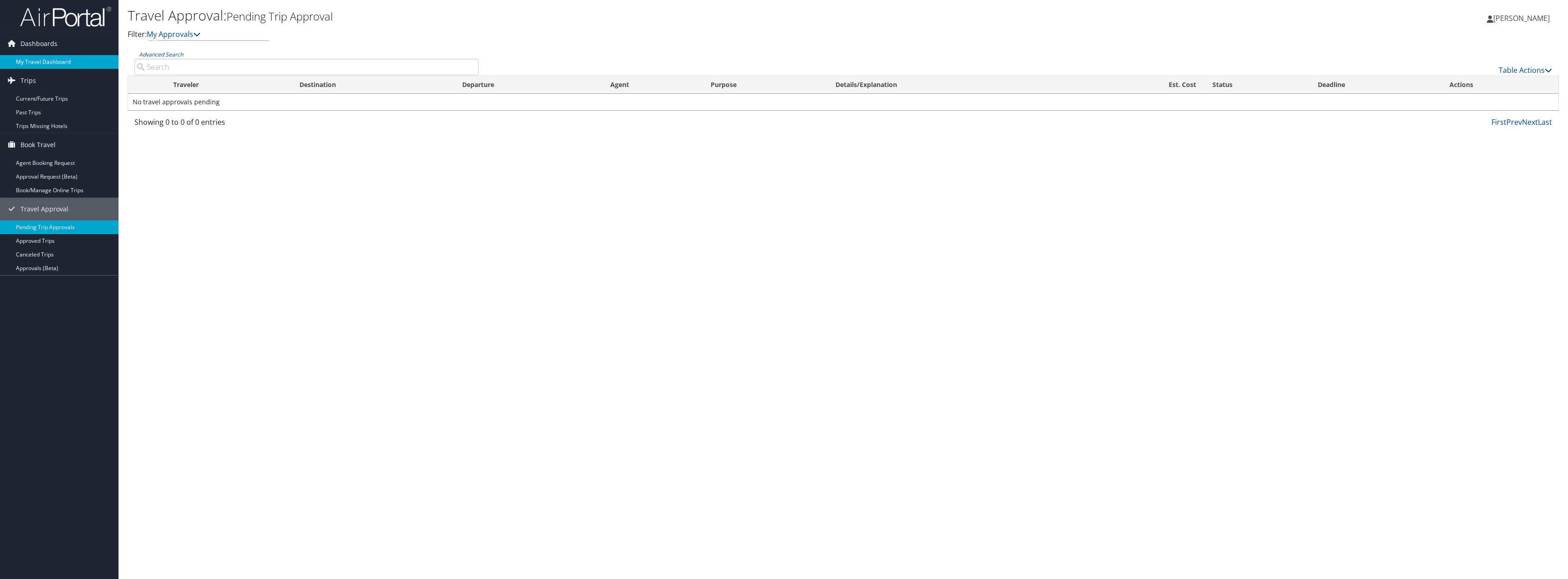
click at [27, 58] on link "My Travel Dashboard" at bounding box center [59, 61] width 118 height 14
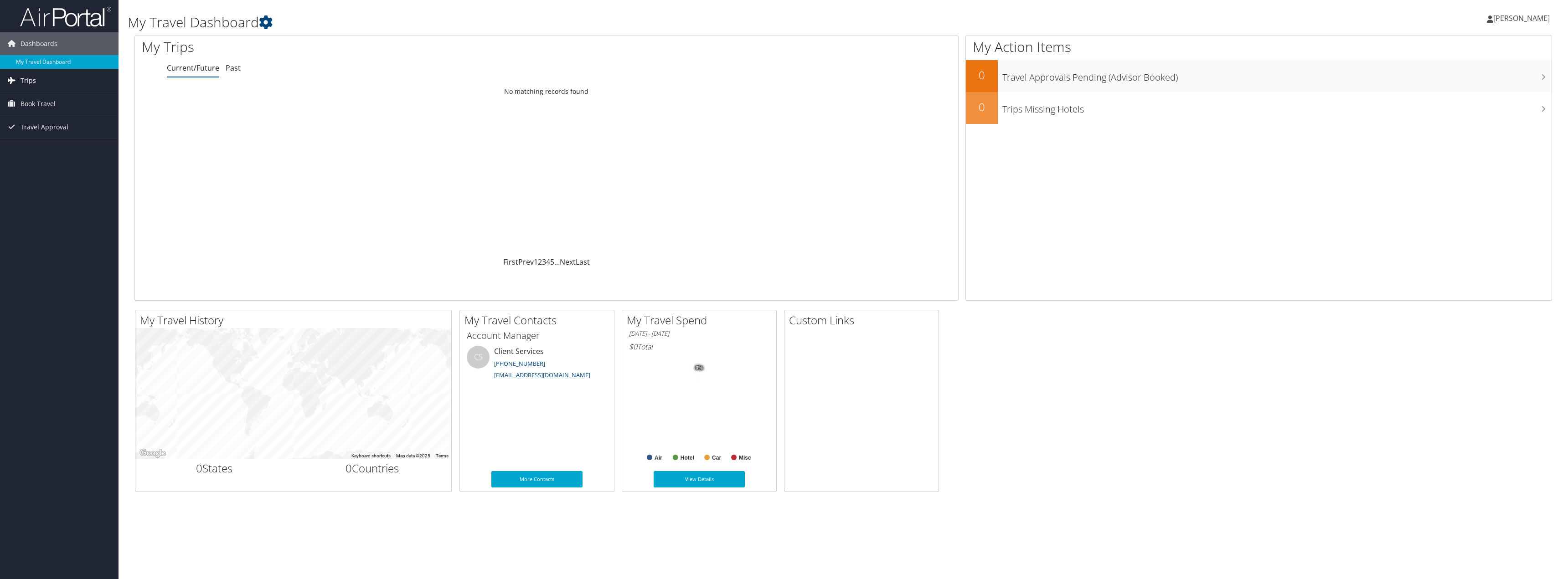
click at [31, 79] on span "Trips" at bounding box center [28, 81] width 15 height 23
click at [36, 165] on span "Travel Approval" at bounding box center [45, 167] width 48 height 23
click at [41, 146] on span "Book Travel" at bounding box center [38, 144] width 35 height 23
